Goal: Navigation & Orientation: Find specific page/section

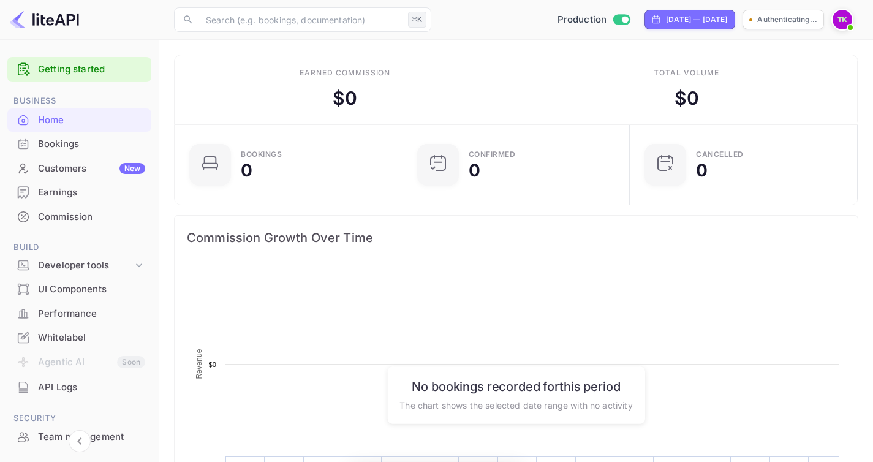
scroll to position [190, 211]
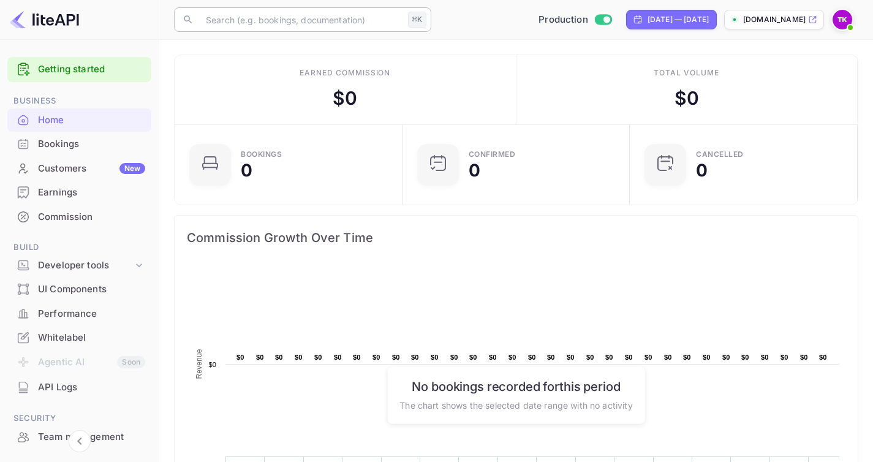
click at [332, 8] on input "text" at bounding box center [300, 19] width 205 height 25
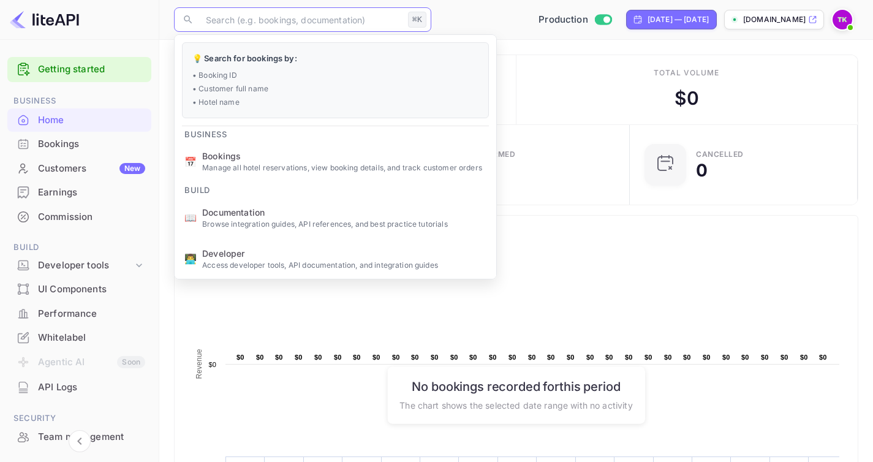
click at [308, 15] on input "text" at bounding box center [300, 19] width 205 height 25
click at [814, 20] on icon at bounding box center [812, 19] width 9 height 9
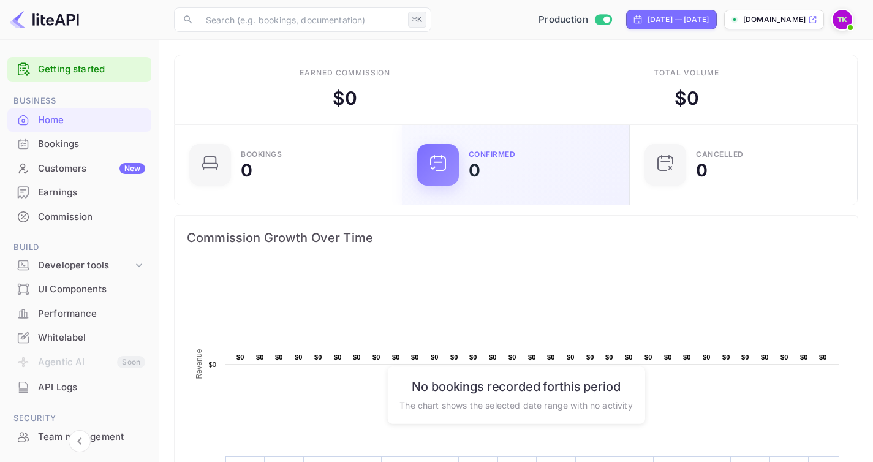
scroll to position [11, 0]
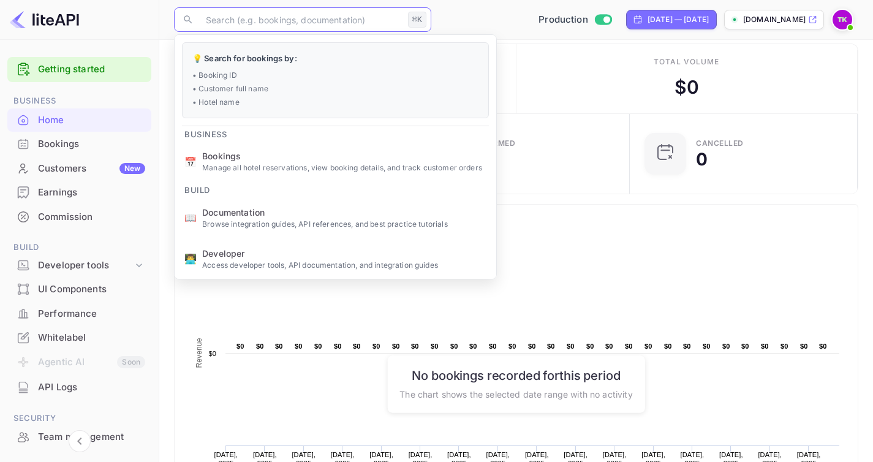
click at [271, 23] on input "text" at bounding box center [300, 19] width 205 height 25
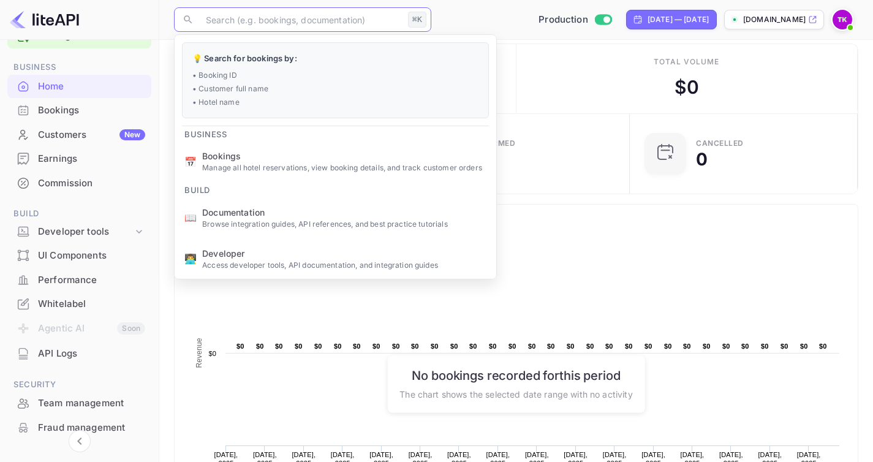
scroll to position [34, 0]
click at [70, 263] on div "UI Components" at bounding box center [79, 255] width 144 height 24
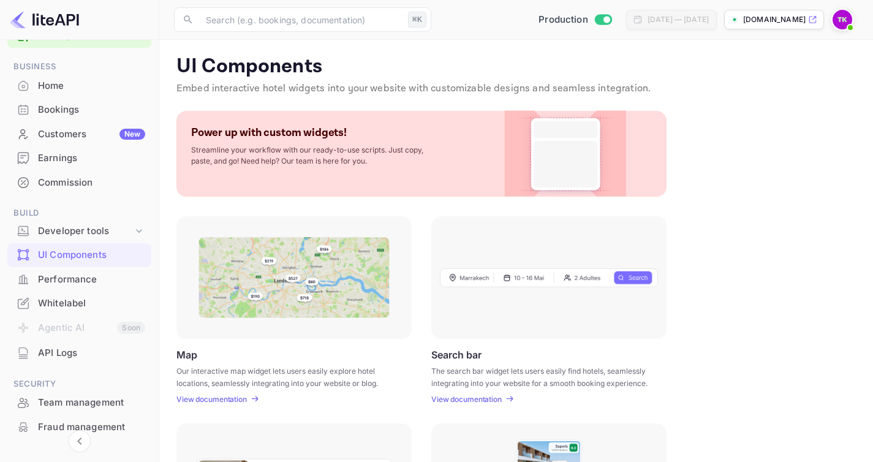
click at [90, 273] on div "Performance" at bounding box center [91, 280] width 107 height 14
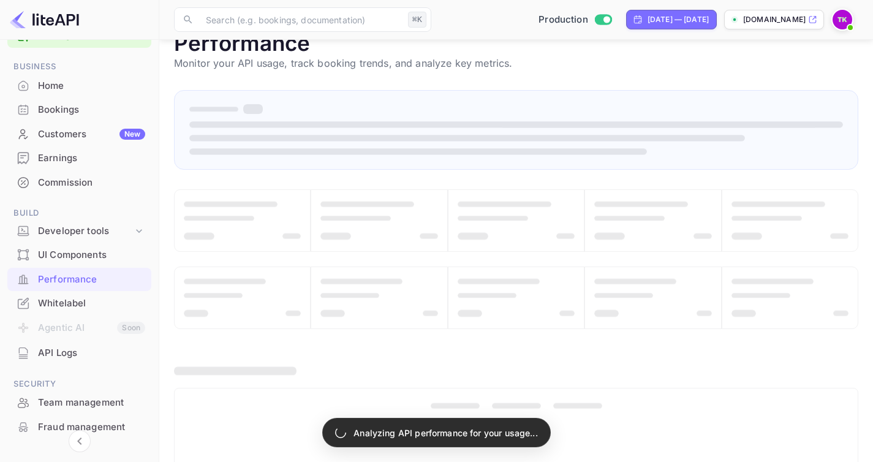
scroll to position [28, 0]
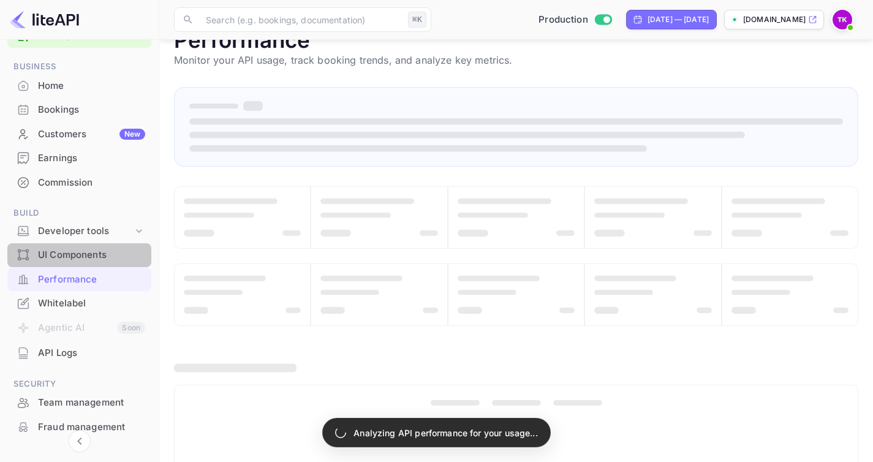
click at [79, 257] on div "UI Components" at bounding box center [91, 255] width 107 height 14
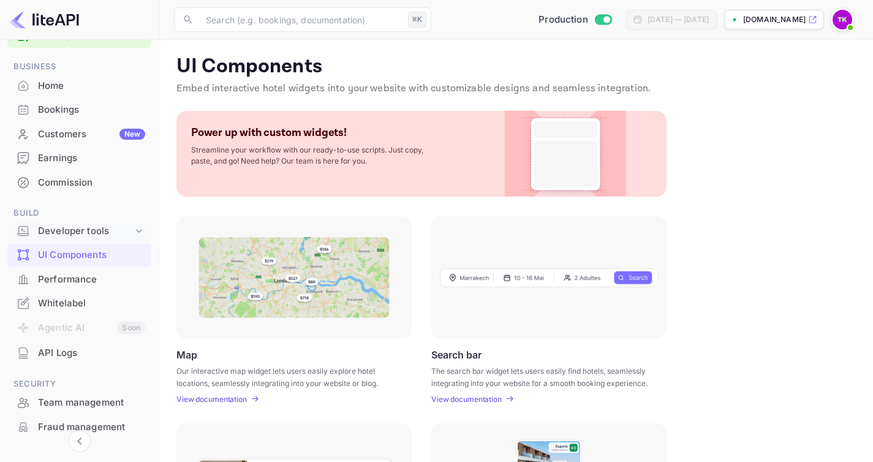
click at [91, 233] on div "Developer tools" at bounding box center [85, 231] width 95 height 14
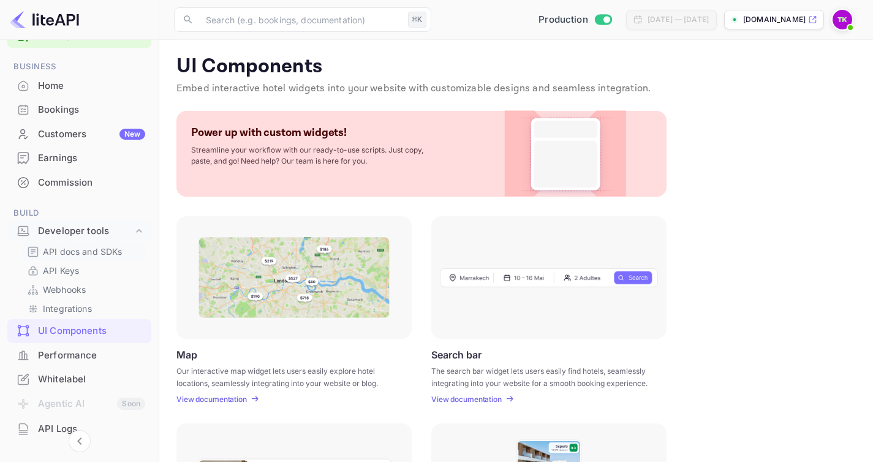
click at [89, 245] on p "API docs and SDKs" at bounding box center [83, 251] width 80 height 13
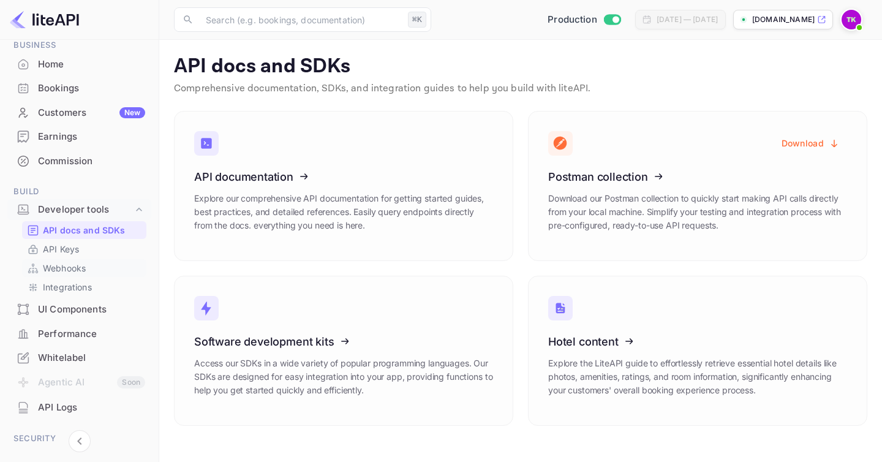
scroll to position [57, 0]
click at [83, 252] on link "API Keys" at bounding box center [84, 247] width 115 height 13
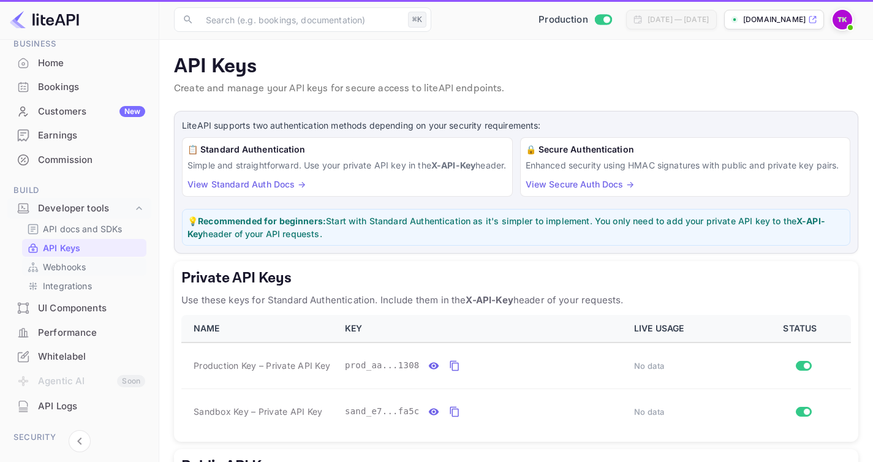
click at [82, 266] on p "Webhooks" at bounding box center [64, 266] width 43 height 13
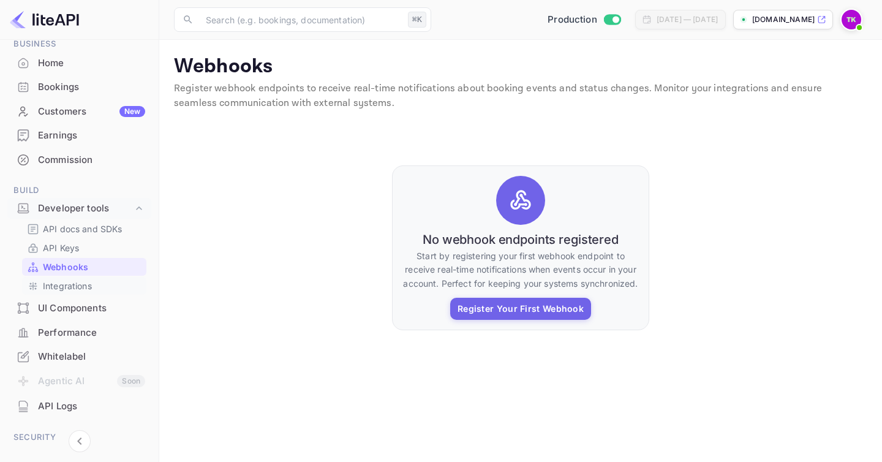
click at [78, 293] on div "Integrations" at bounding box center [84, 286] width 124 height 18
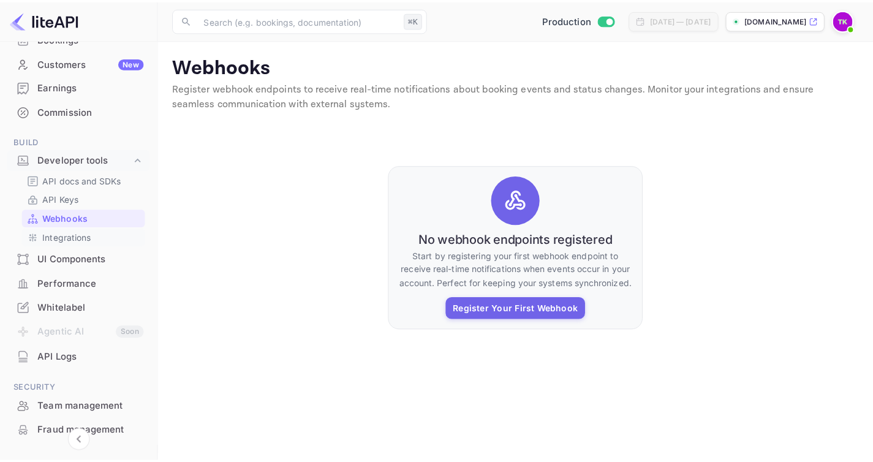
scroll to position [128, 0]
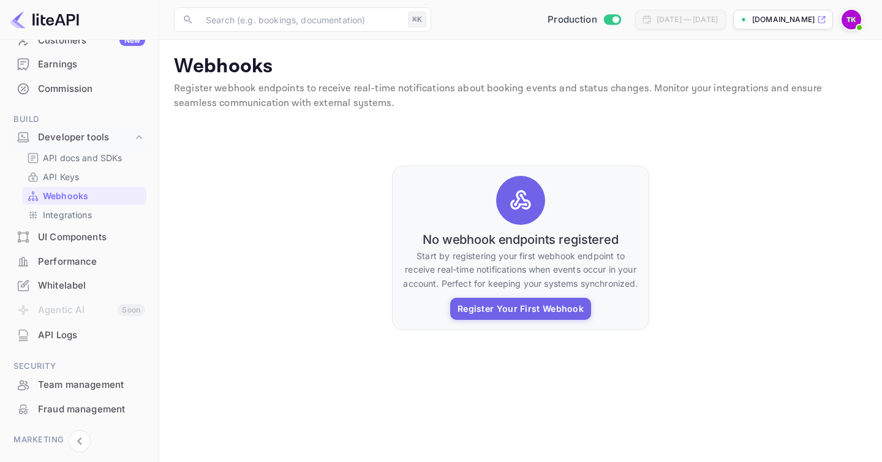
click at [81, 238] on div "UI Components" at bounding box center [91, 237] width 107 height 14
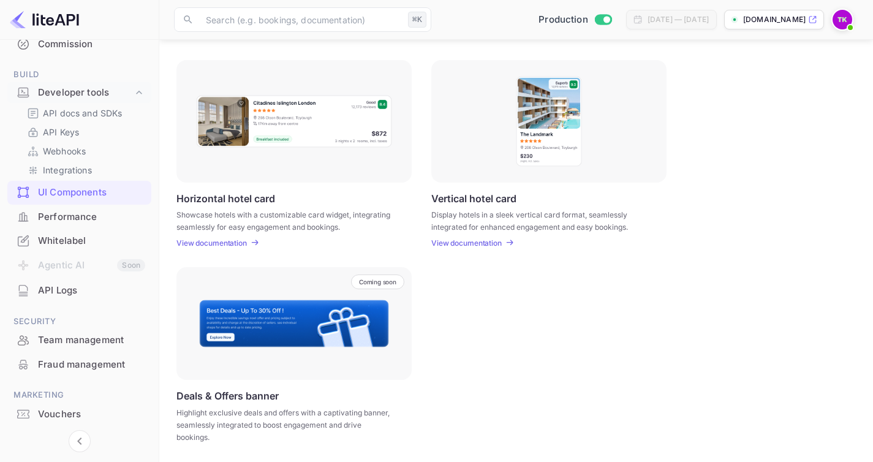
scroll to position [186, 0]
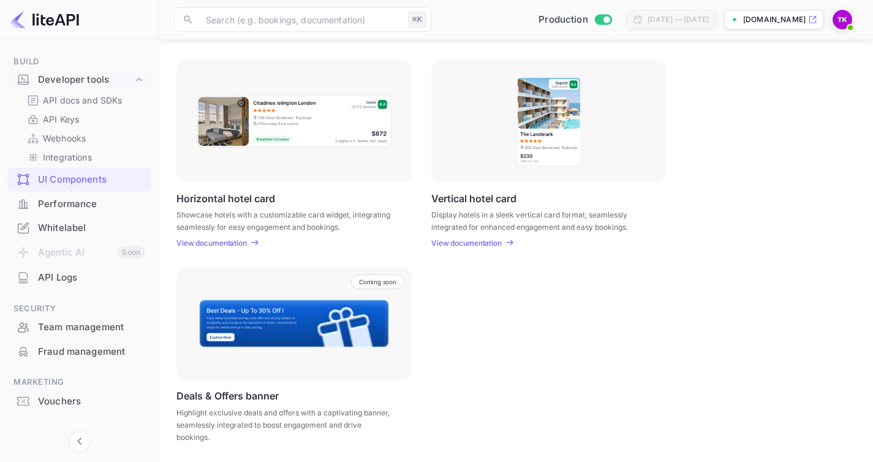
click at [75, 227] on div "Whitelabel" at bounding box center [91, 228] width 107 height 14
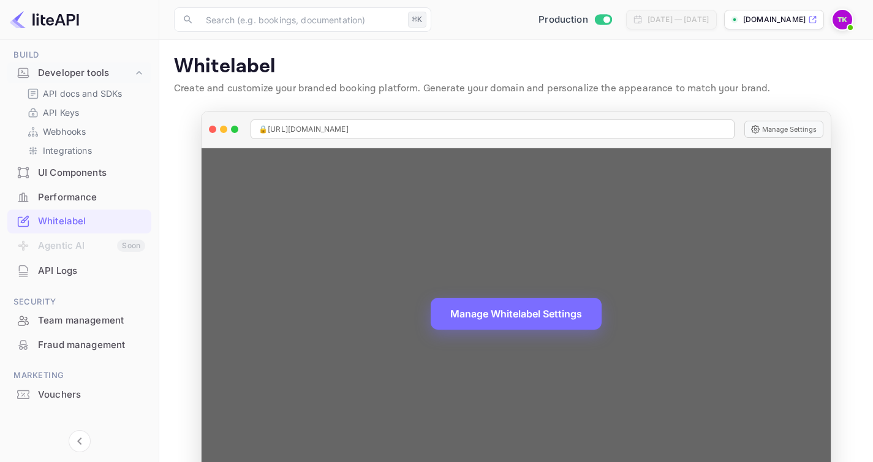
scroll to position [33, 0]
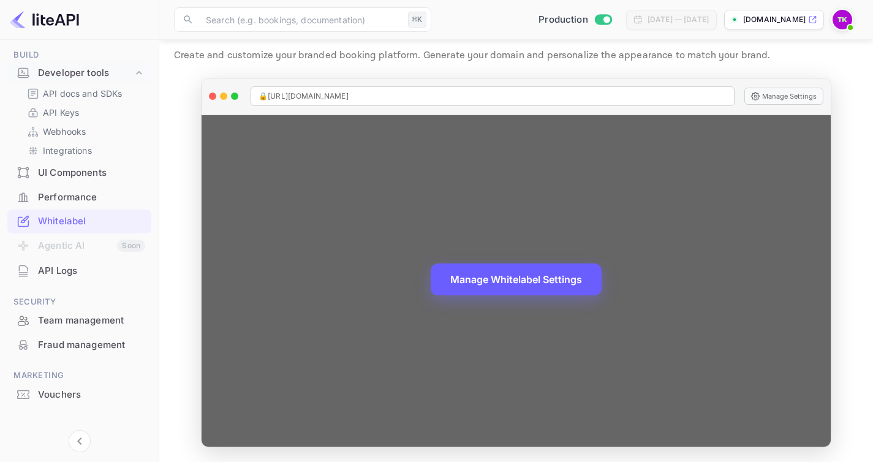
click at [537, 288] on button "Manage Whitelabel Settings" at bounding box center [516, 279] width 171 height 32
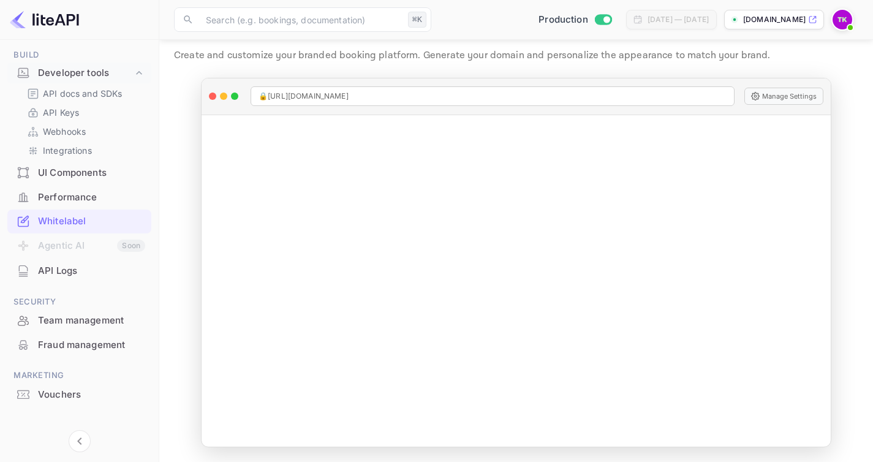
scroll to position [205, 0]
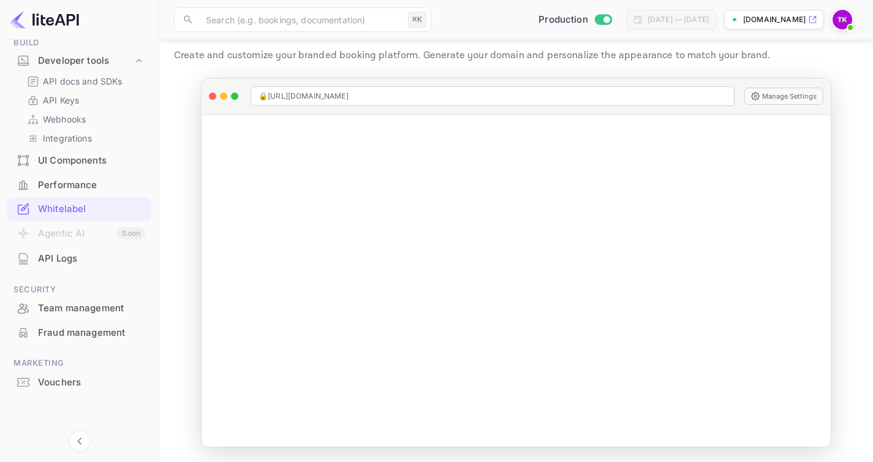
click at [70, 267] on div "API Logs" at bounding box center [79, 259] width 144 height 24
click at [855, 178] on main "Whitelabel Create and customize your branded booking platform. Generate your do…" at bounding box center [516, 234] width 714 height 455
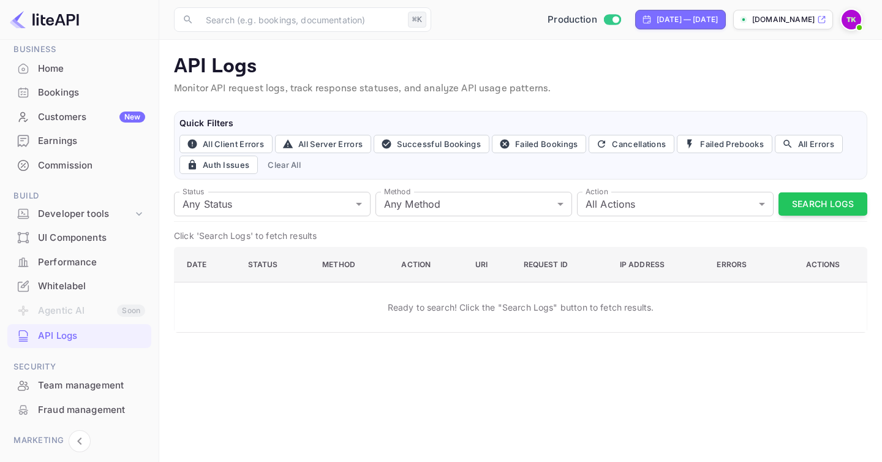
scroll to position [34, 0]
